Goal: Task Accomplishment & Management: Complete application form

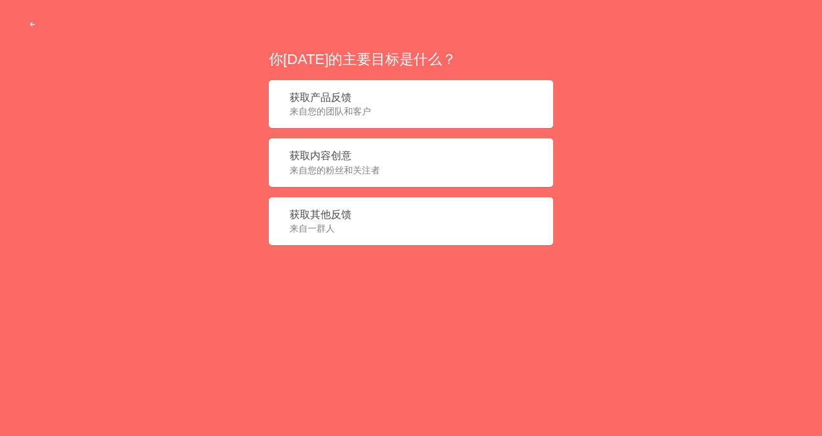
click at [374, 207] on button "获取其他反馈 来自一群人" at bounding box center [411, 221] width 284 height 48
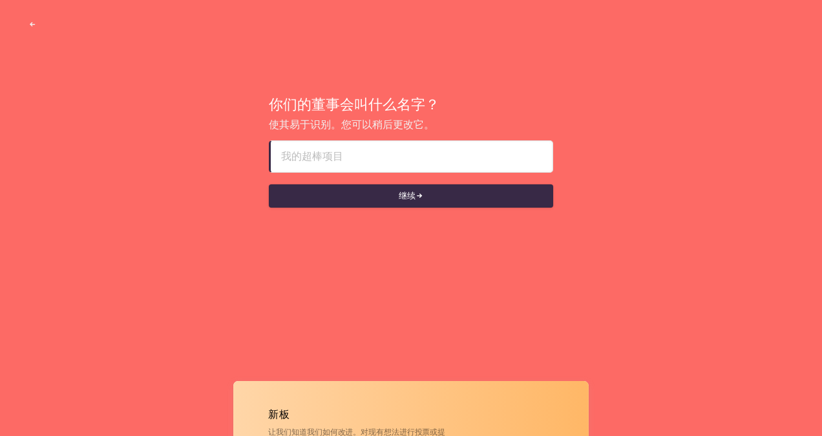
click at [394, 165] on input at bounding box center [411, 156] width 261 height 31
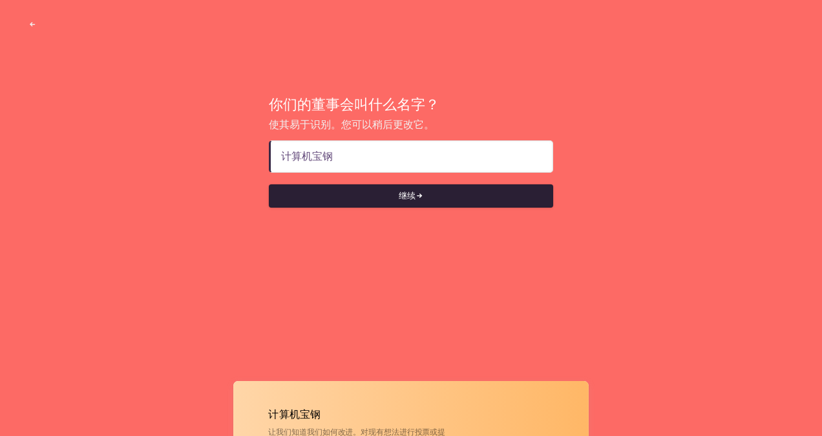
click at [392, 193] on button "继续" at bounding box center [411, 195] width 284 height 23
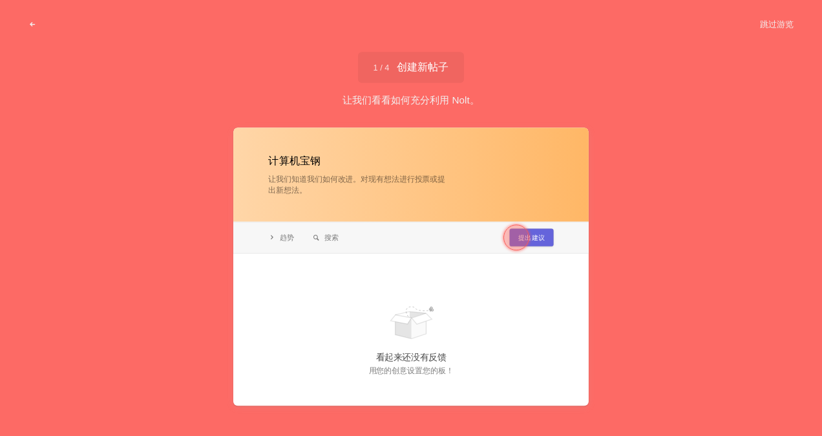
type input "计算机宝钢"
click at [529, 240] on div at bounding box center [516, 237] width 26 height 26
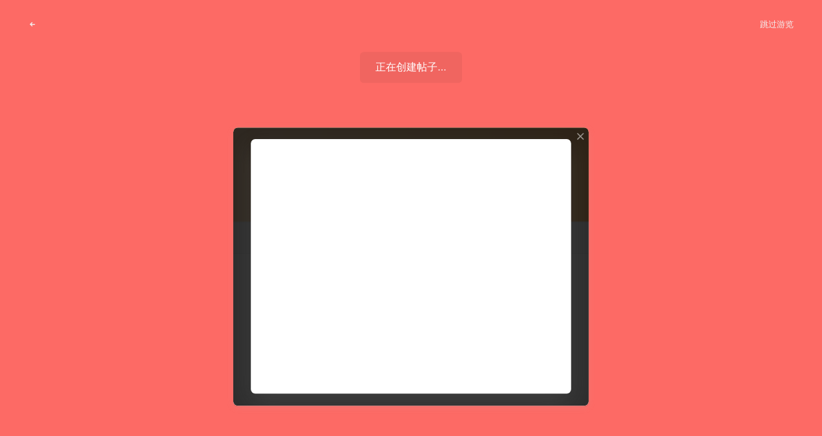
drag, startPoint x: 468, startPoint y: 274, endPoint x: 502, endPoint y: 341, distance: 75.1
click at [502, 341] on div at bounding box center [410, 266] width 355 height 278
click at [525, 363] on div at bounding box center [410, 266] width 355 height 278
click at [779, 23] on button "跳过游览" at bounding box center [777, 24] width 65 height 23
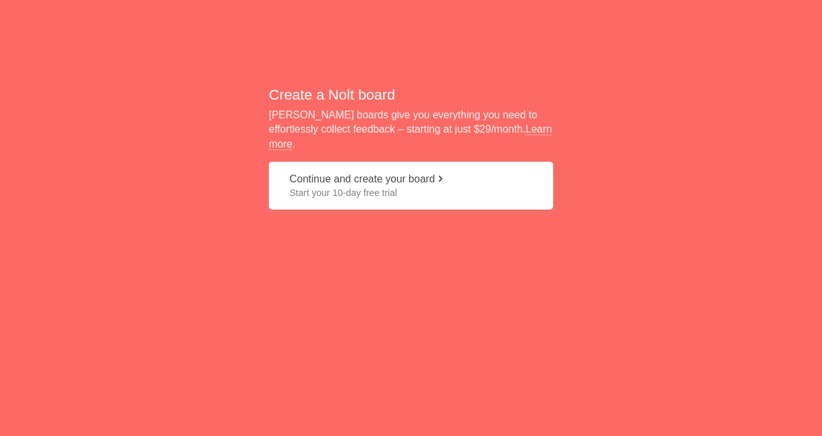
click at [420, 169] on button "Continue and create your board Start your 10-day free trial" at bounding box center [411, 186] width 284 height 48
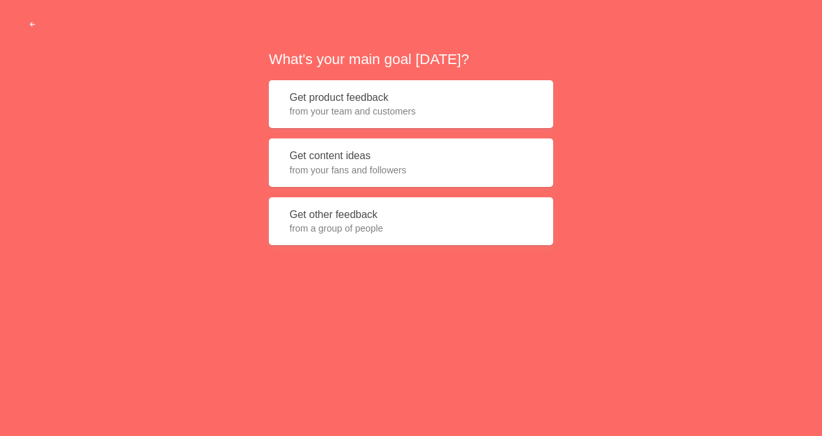
click at [401, 95] on button "Get product feedback from your team and customers" at bounding box center [411, 104] width 284 height 48
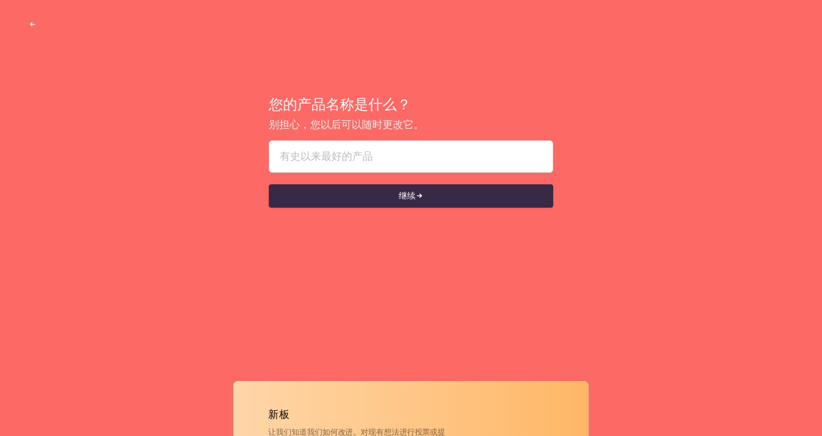
click at [401, 151] on input at bounding box center [411, 156] width 262 height 31
type input "r"
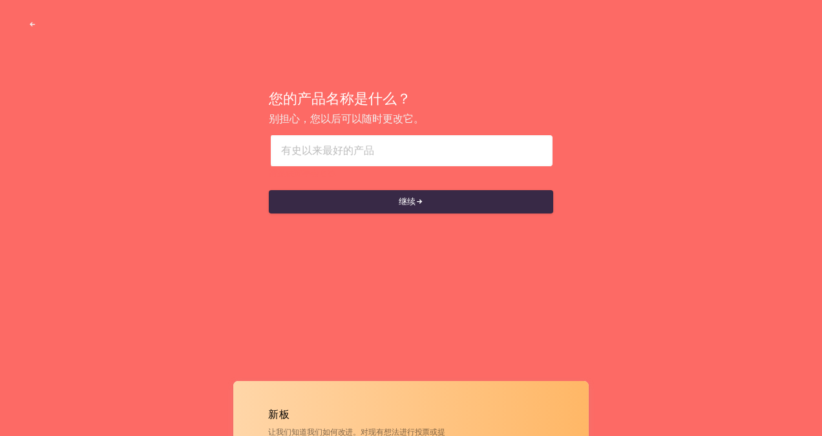
paste input "𝕛𝕟𝕕𝓆𝓊𝓃-8292818-1ᅇs68"
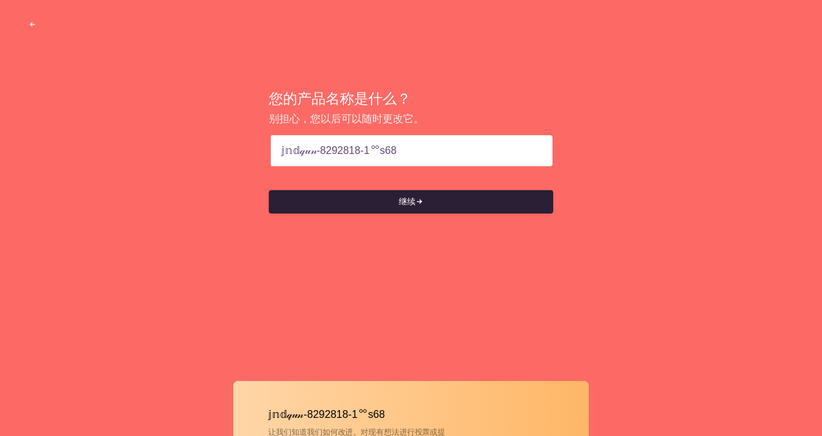
click at [324, 202] on button "继续" at bounding box center [411, 201] width 284 height 23
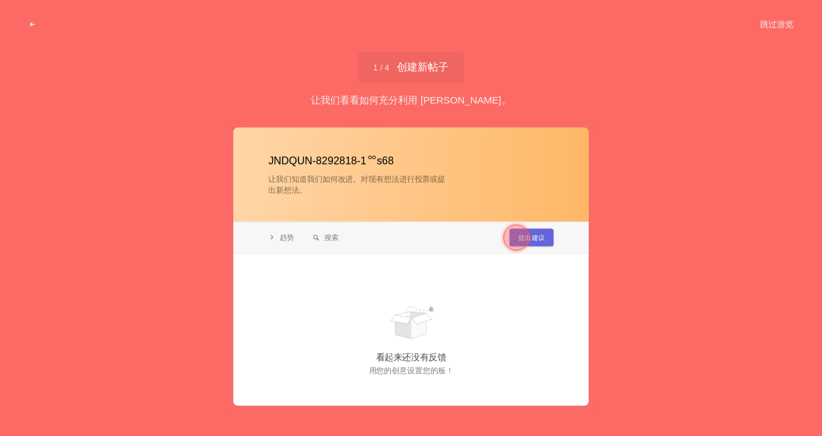
type input "𝕛𝕟𝕕𝓆𝓊𝓃-8292818-1ᅇs68"
click at [527, 224] on div at bounding box center [516, 237] width 47 height 47
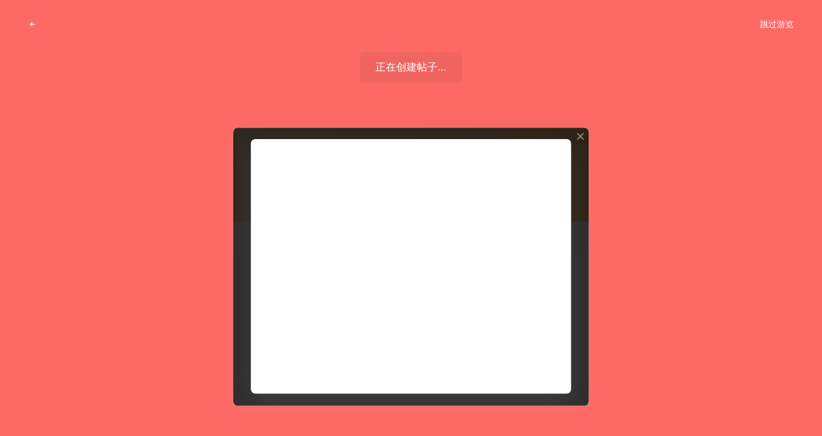
click at [782, 23] on button "跳过游览" at bounding box center [777, 24] width 65 height 23
